Goal: Task Accomplishment & Management: Manage account settings

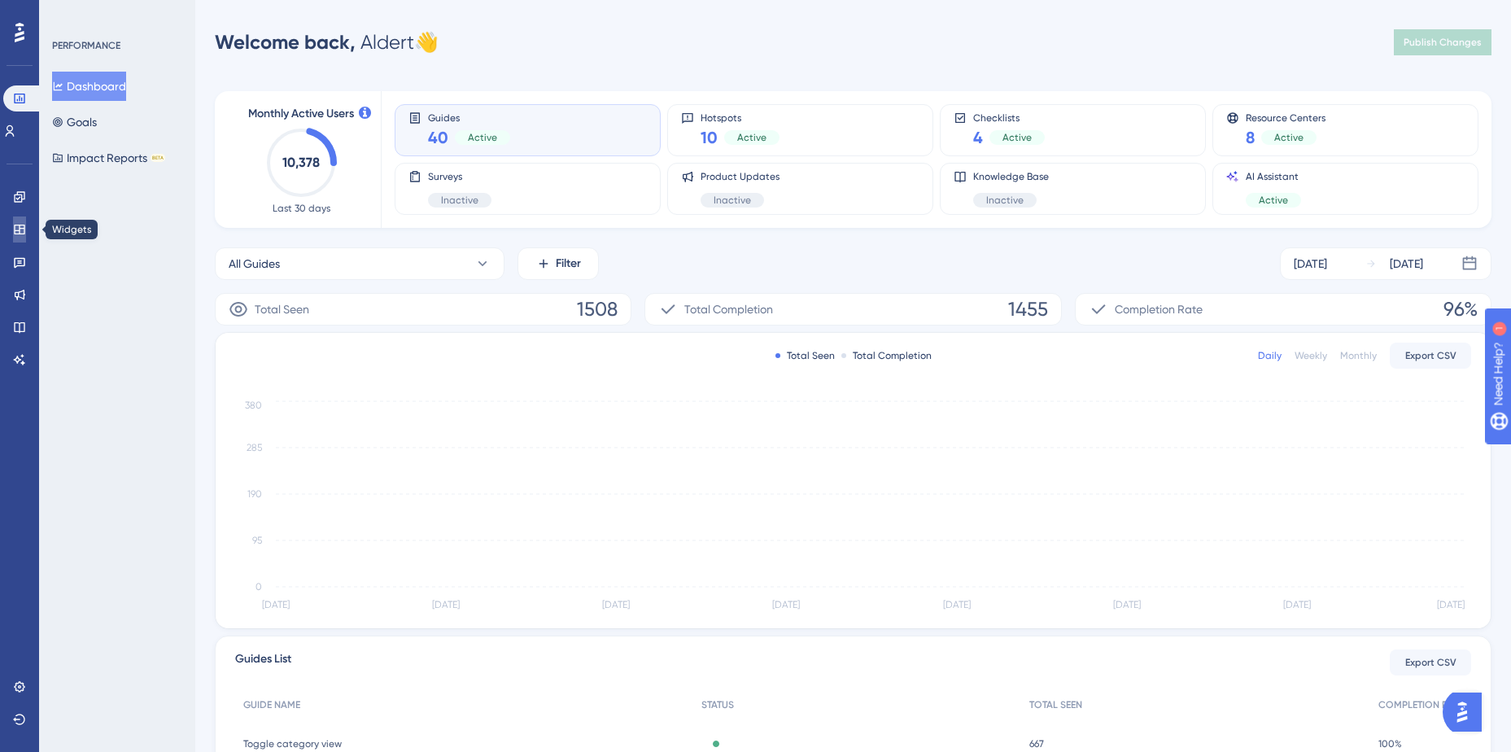
click at [15, 236] on link at bounding box center [19, 229] width 13 height 26
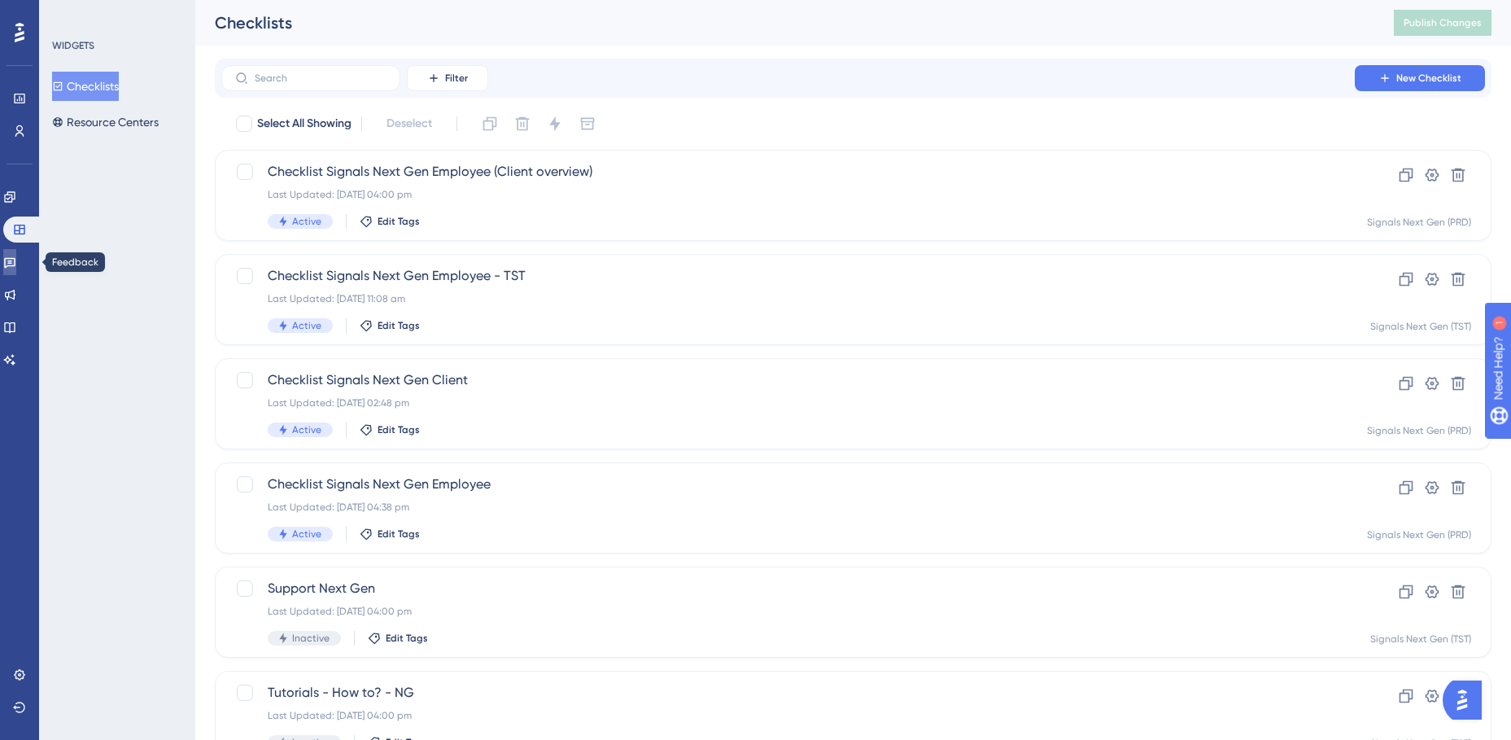
click at [16, 256] on icon at bounding box center [9, 262] width 13 height 13
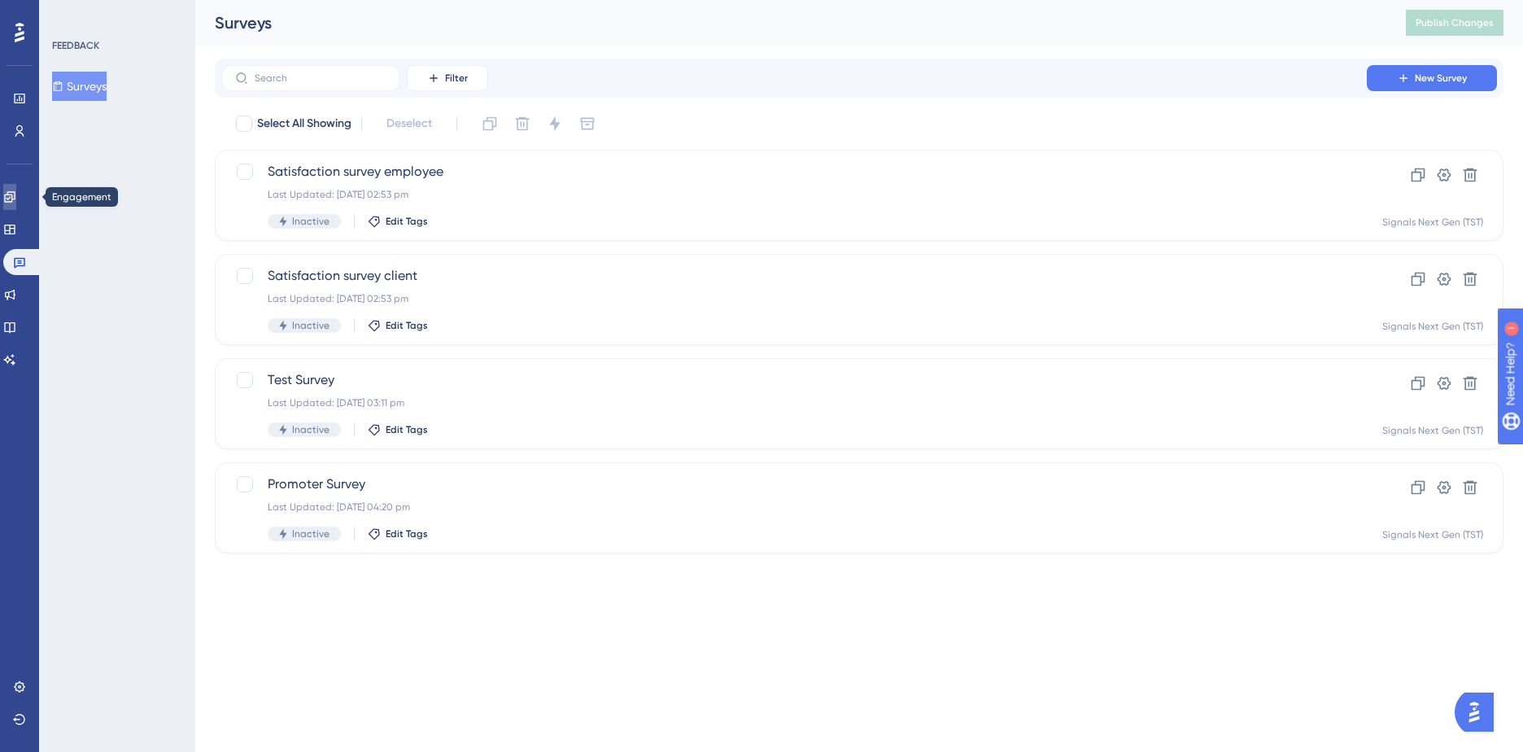
click at [0, 0] on link at bounding box center [0, 0] width 0 height 0
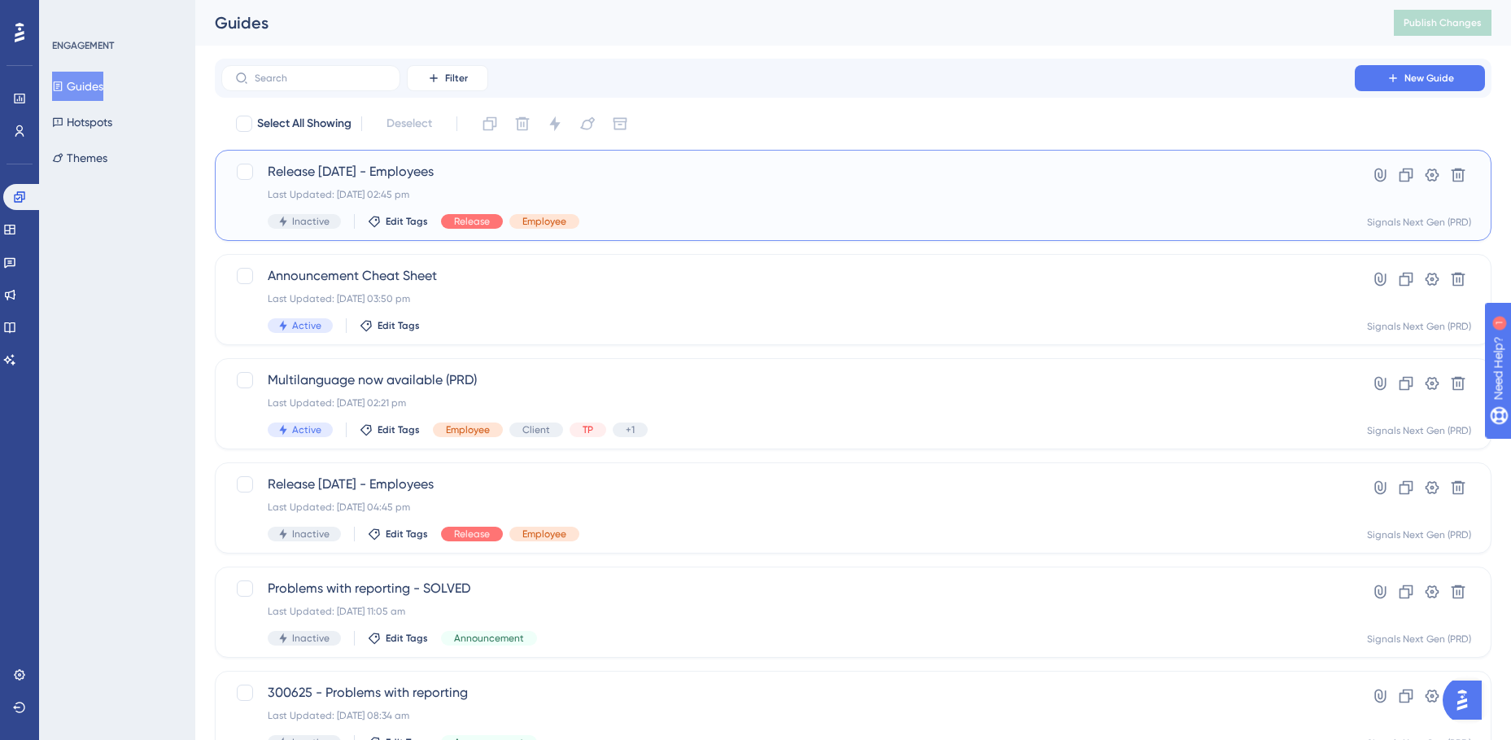
click at [561, 177] on span "Release [DATE] - Employees" at bounding box center [788, 172] width 1041 height 20
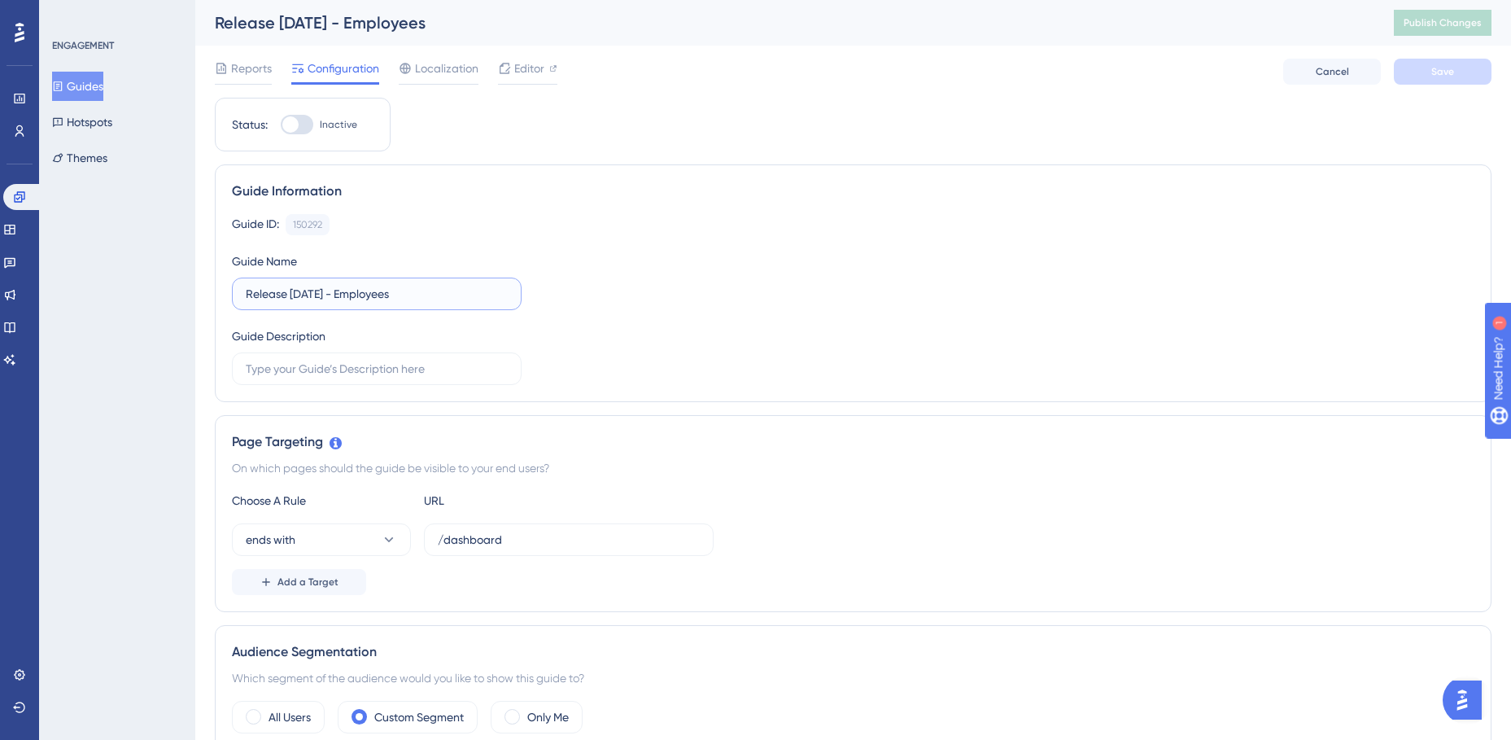
click at [330, 296] on input "Release [DATE] - Employees" at bounding box center [377, 294] width 262 height 18
click at [339, 292] on input "Release [DATE] - Employees" at bounding box center [377, 294] width 262 height 18
type input "Release [DATE] - Employees"
click at [693, 327] on div "Guide ID: 150292 Copy Guide Name Release [DATE] - Employees Guide Description" at bounding box center [853, 299] width 1243 height 171
click at [1464, 76] on button "Save" at bounding box center [1443, 72] width 98 height 26
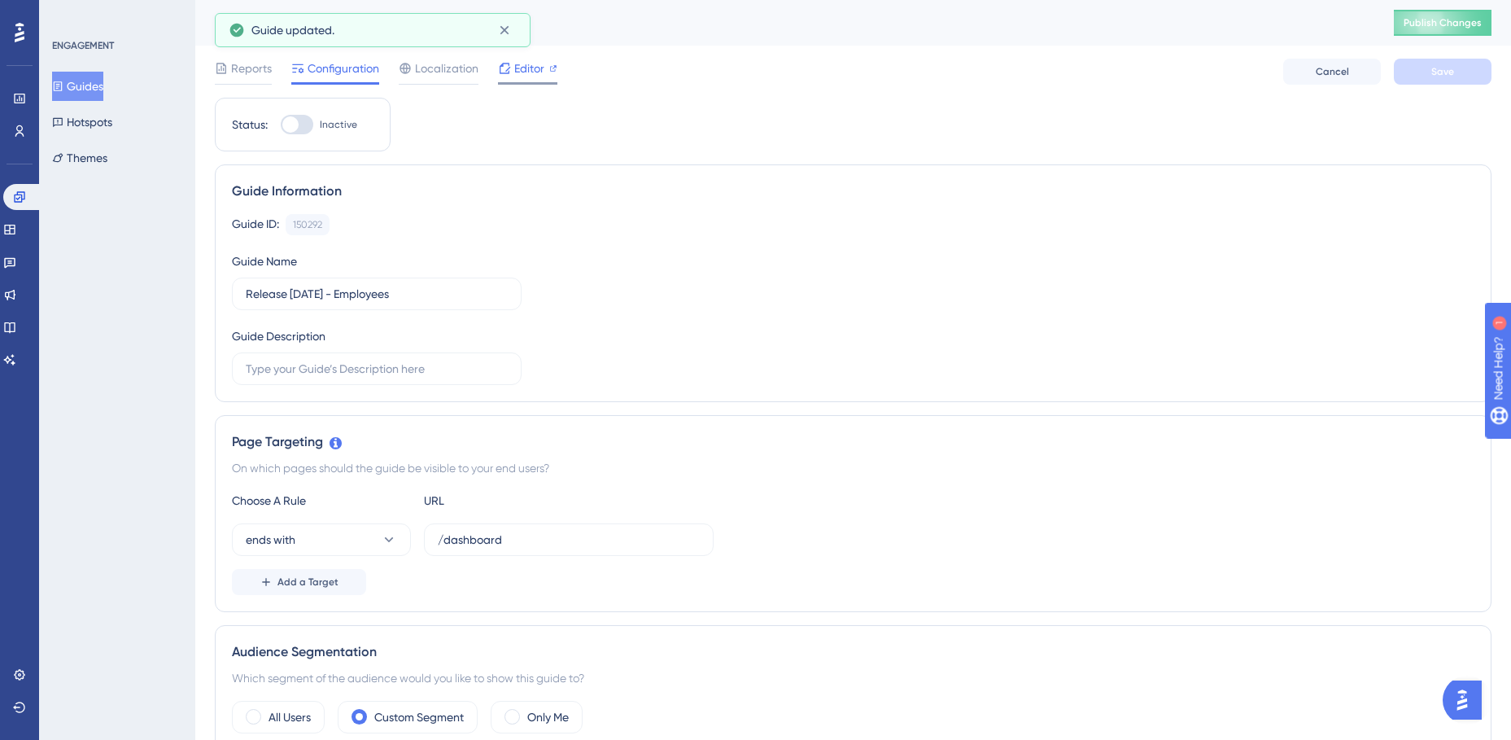
click at [527, 77] on div "Editor" at bounding box center [527, 72] width 59 height 26
click at [1451, 27] on span "Publish Changes" at bounding box center [1443, 22] width 78 height 13
click at [536, 64] on span "Editor" at bounding box center [529, 69] width 30 height 20
